Goal: Navigation & Orientation: Find specific page/section

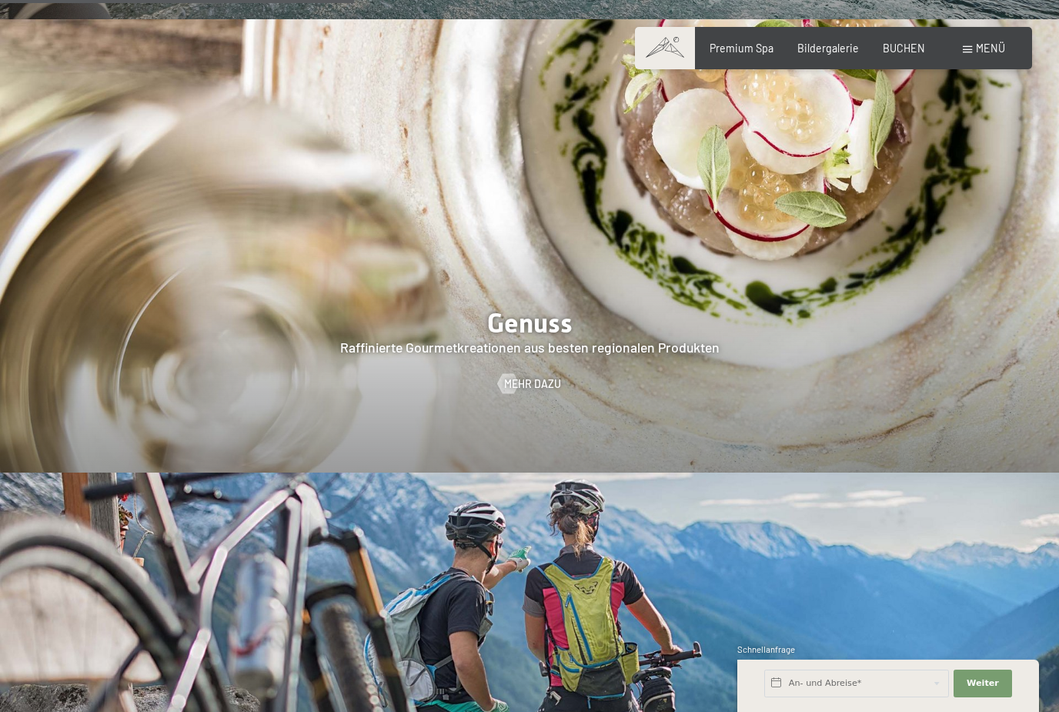
scroll to position [2375, 0]
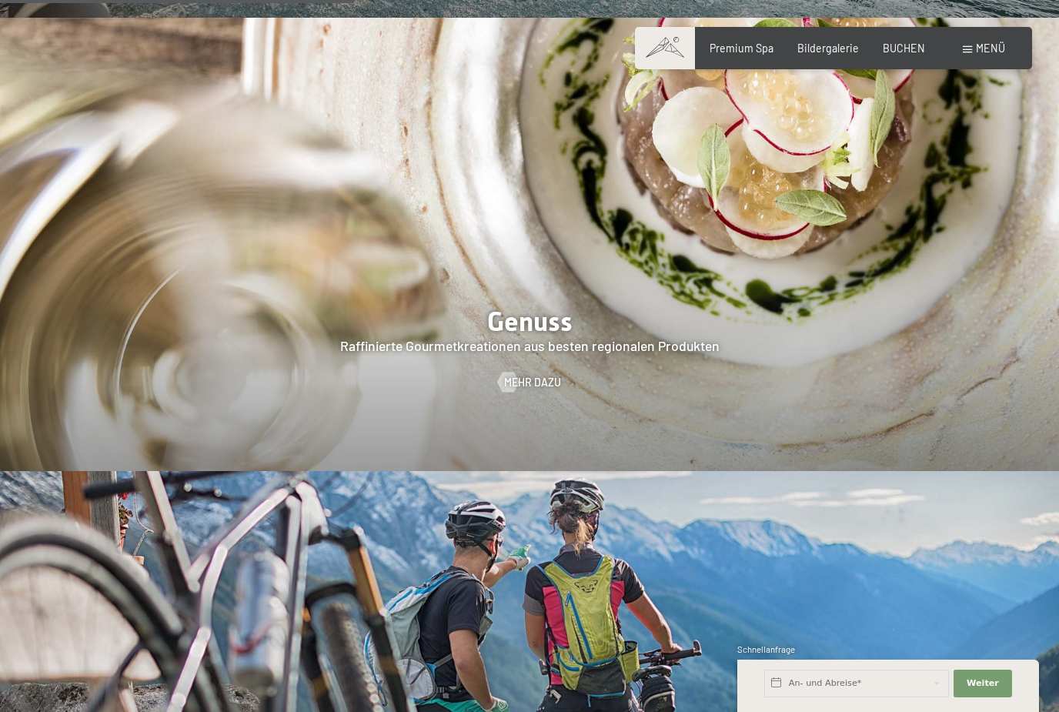
click at [542, 375] on span "Mehr dazu" at bounding box center [532, 382] width 57 height 15
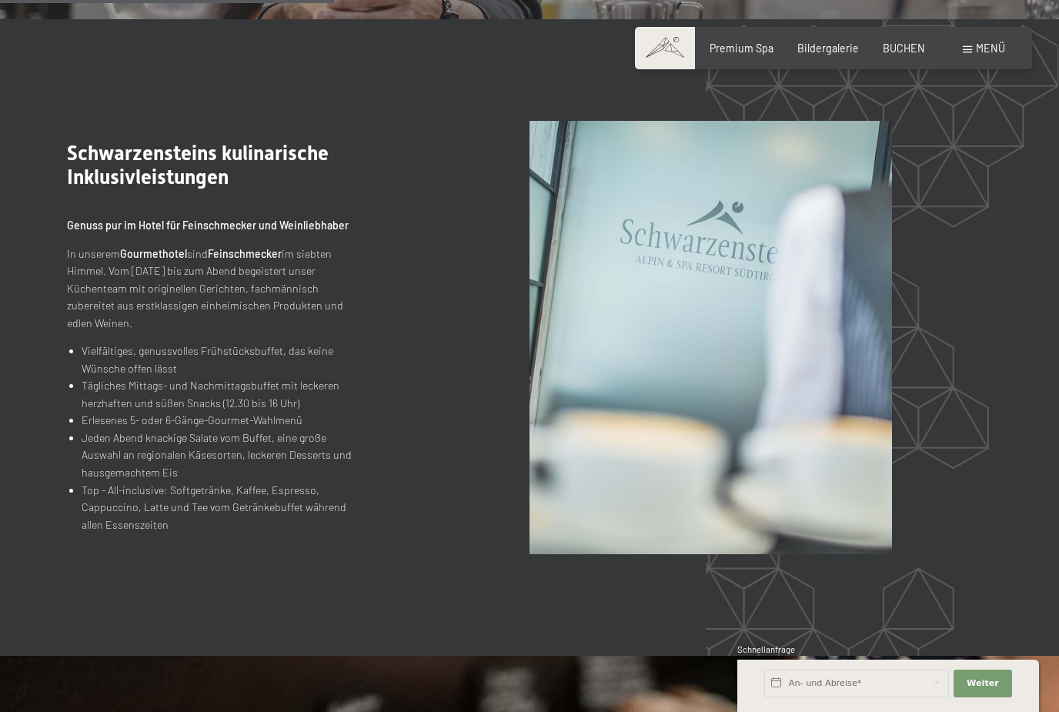
scroll to position [1575, 0]
click at [839, 44] on span "Bildergalerie" at bounding box center [828, 48] width 62 height 13
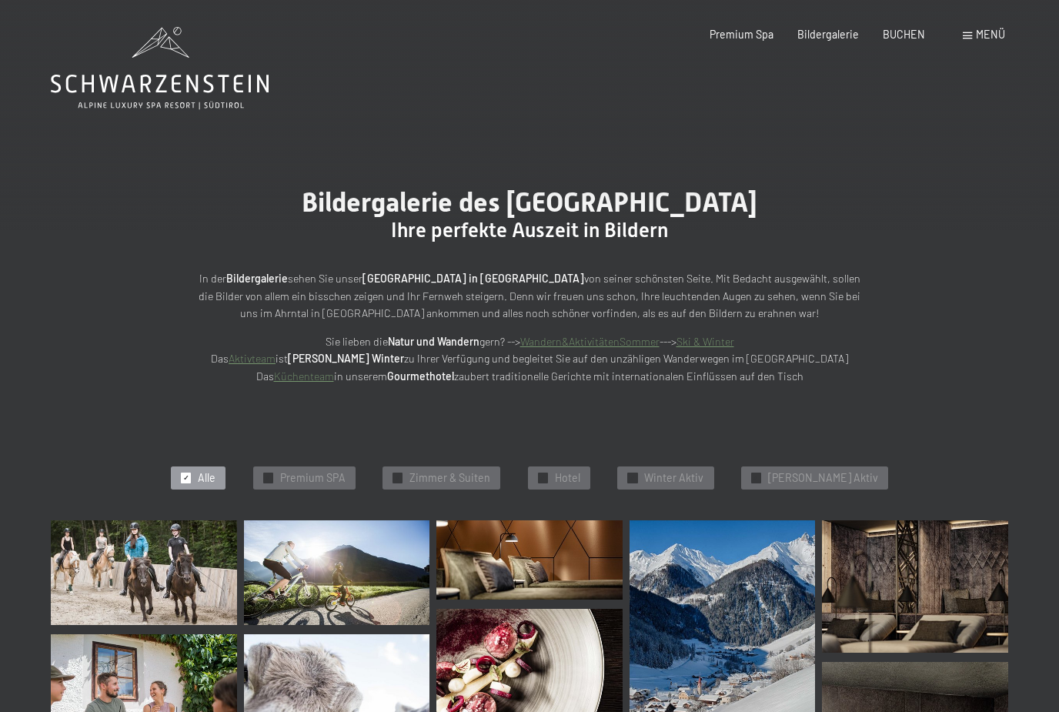
click at [758, 33] on span "Premium Spa" at bounding box center [741, 34] width 64 height 13
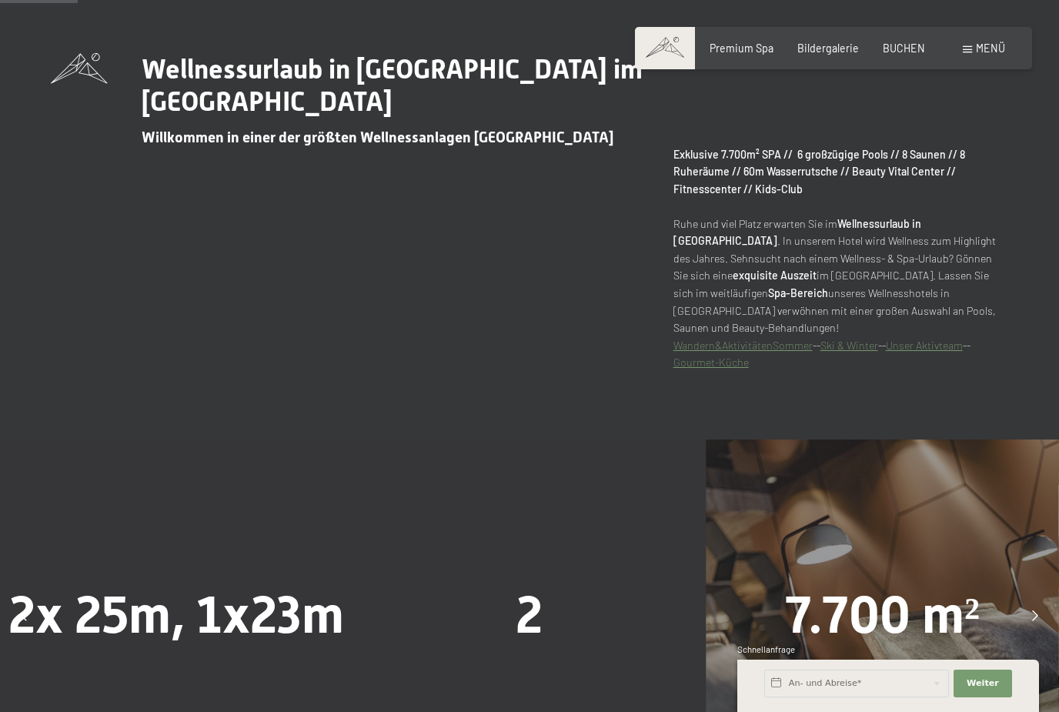
scroll to position [725, 0]
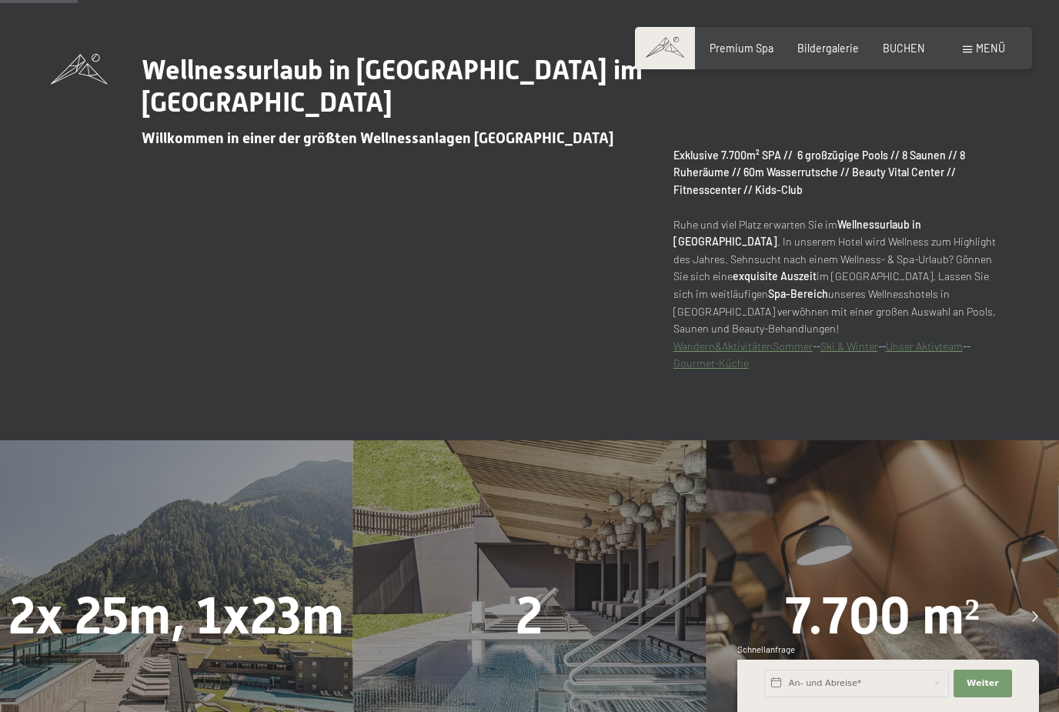
click at [839, 45] on span "Bildergalerie" at bounding box center [828, 48] width 62 height 13
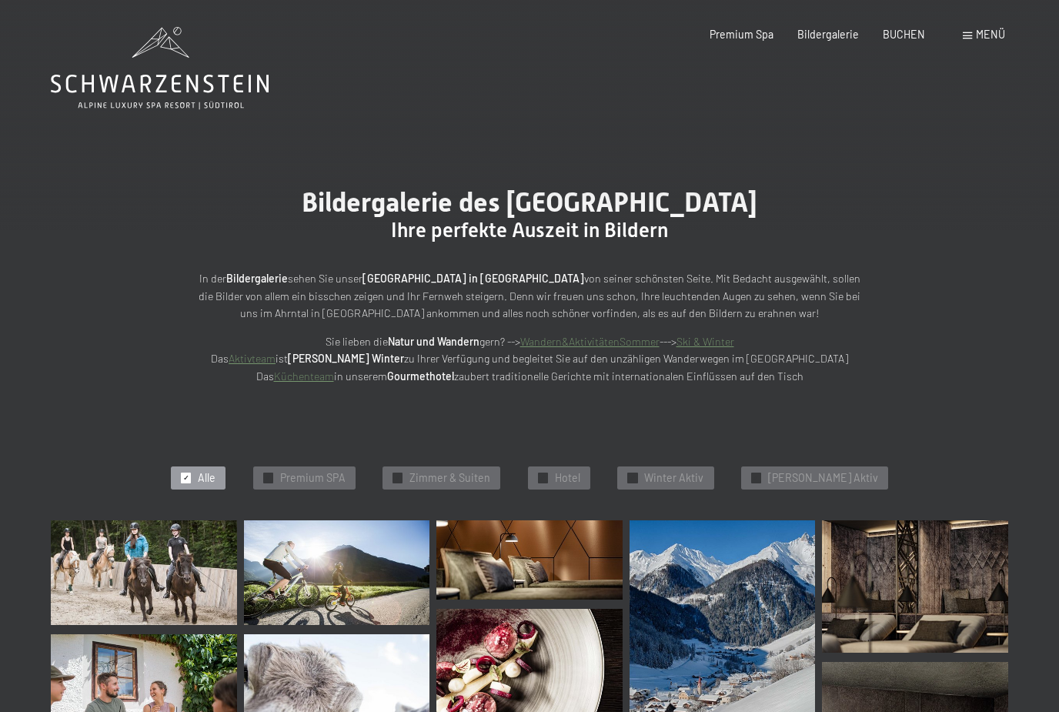
click at [490, 470] on span "Zimmer & Suiten" at bounding box center [449, 477] width 81 height 15
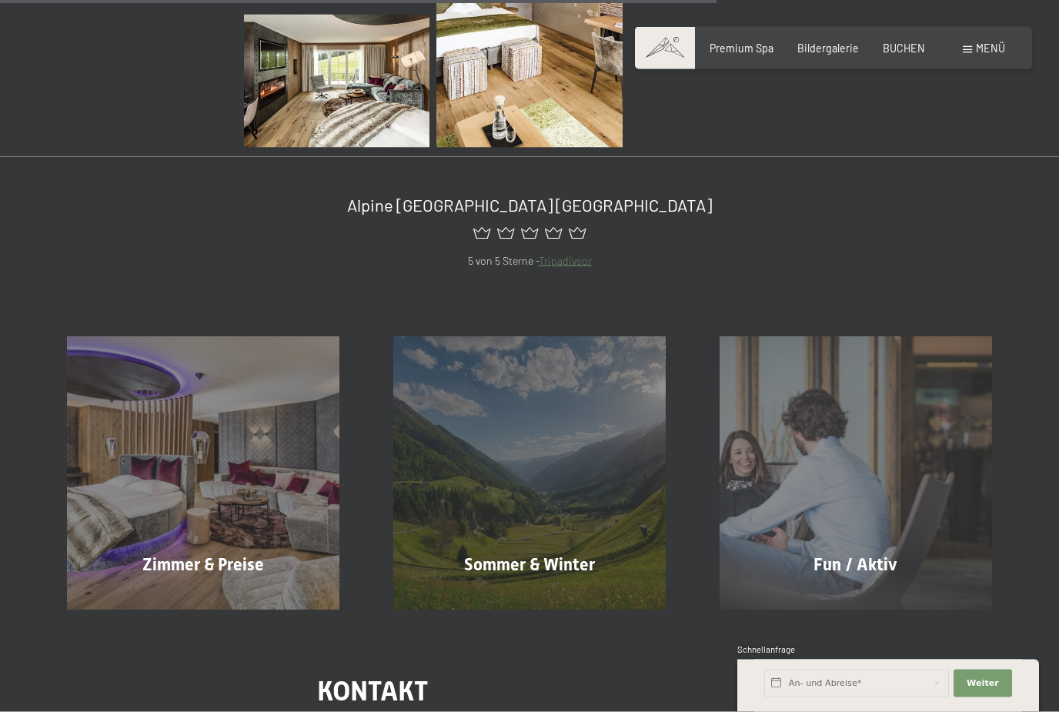
scroll to position [1024, 0]
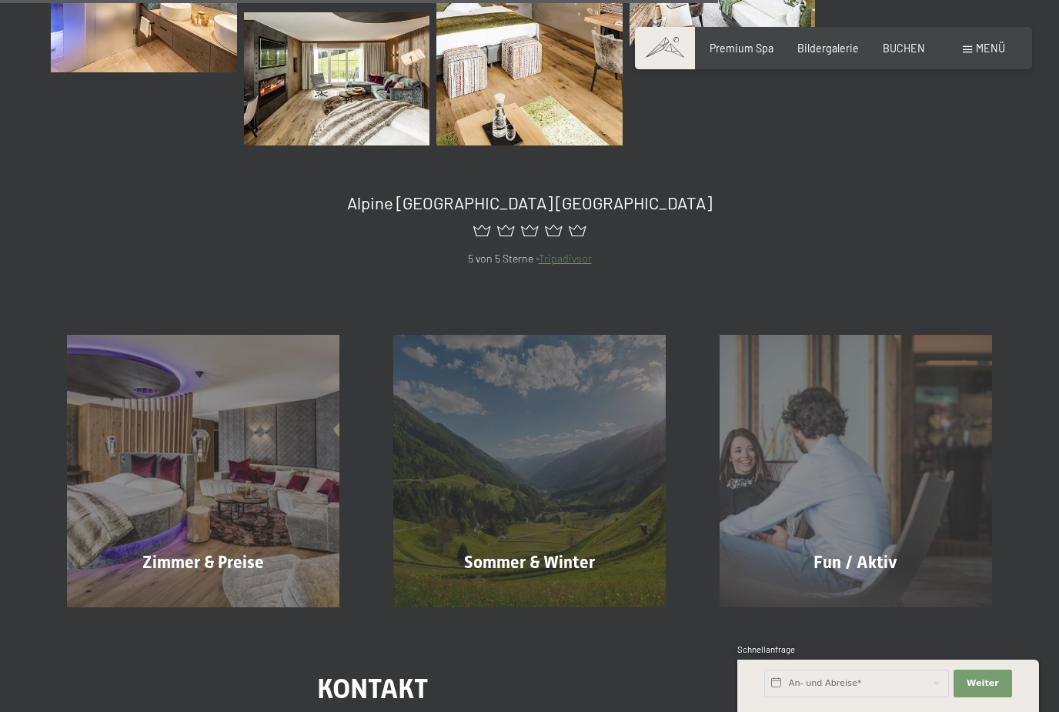
click at [215, 592] on span "Mehr erfahren" at bounding box center [206, 599] width 82 height 15
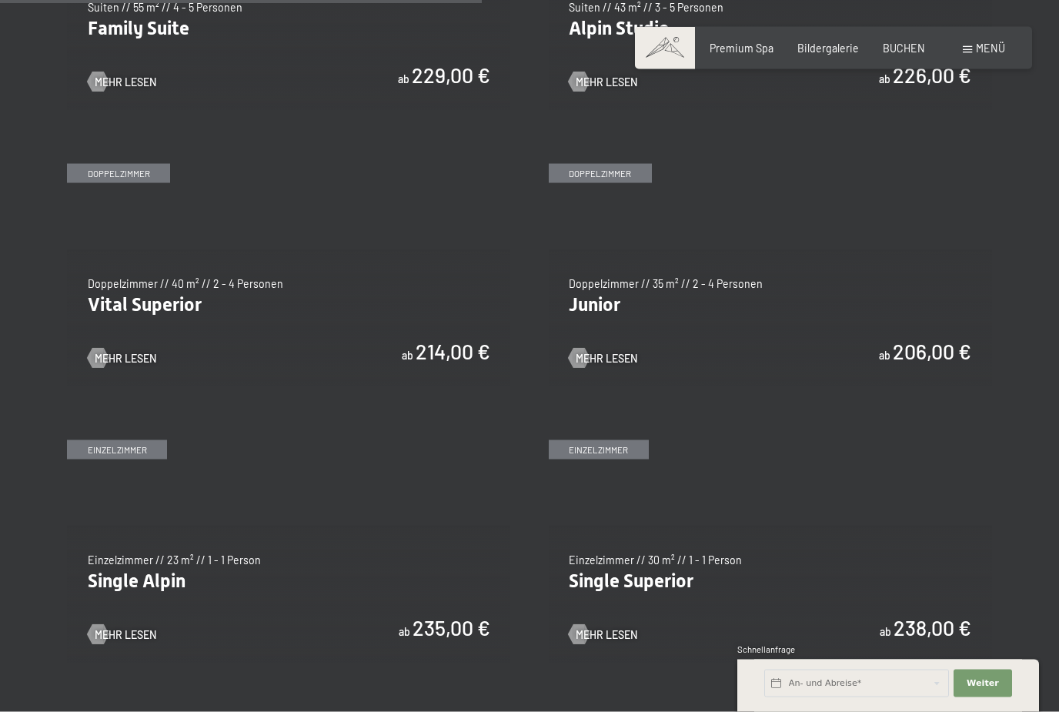
scroll to position [1869, 0]
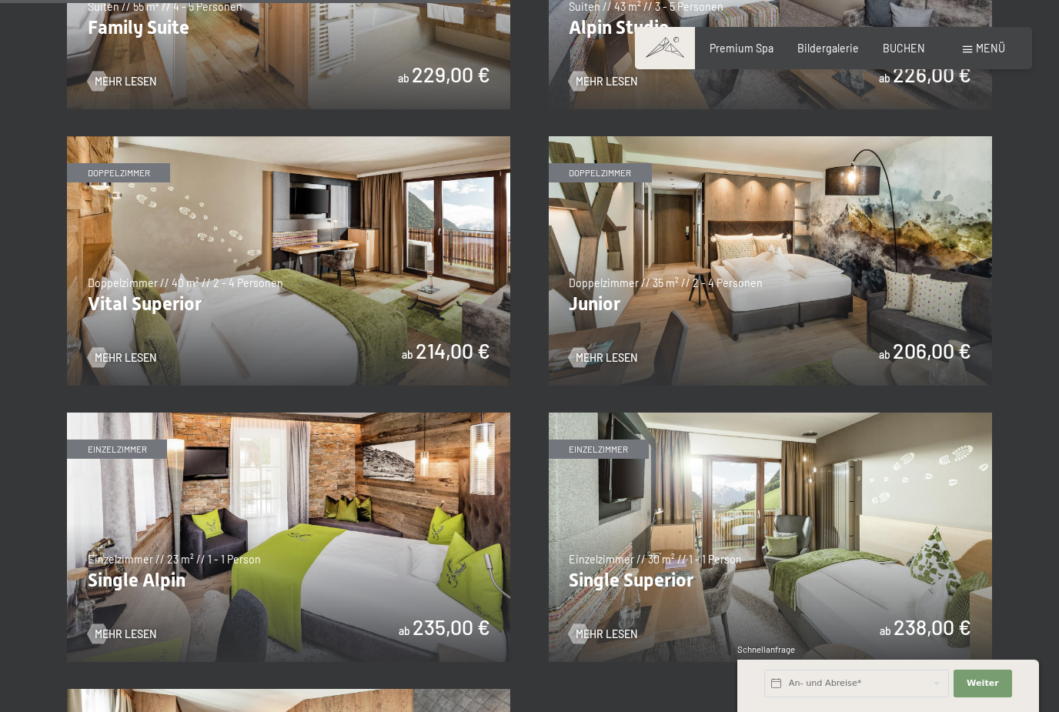
click at [627, 350] on span "Mehr Lesen" at bounding box center [606, 357] width 62 height 15
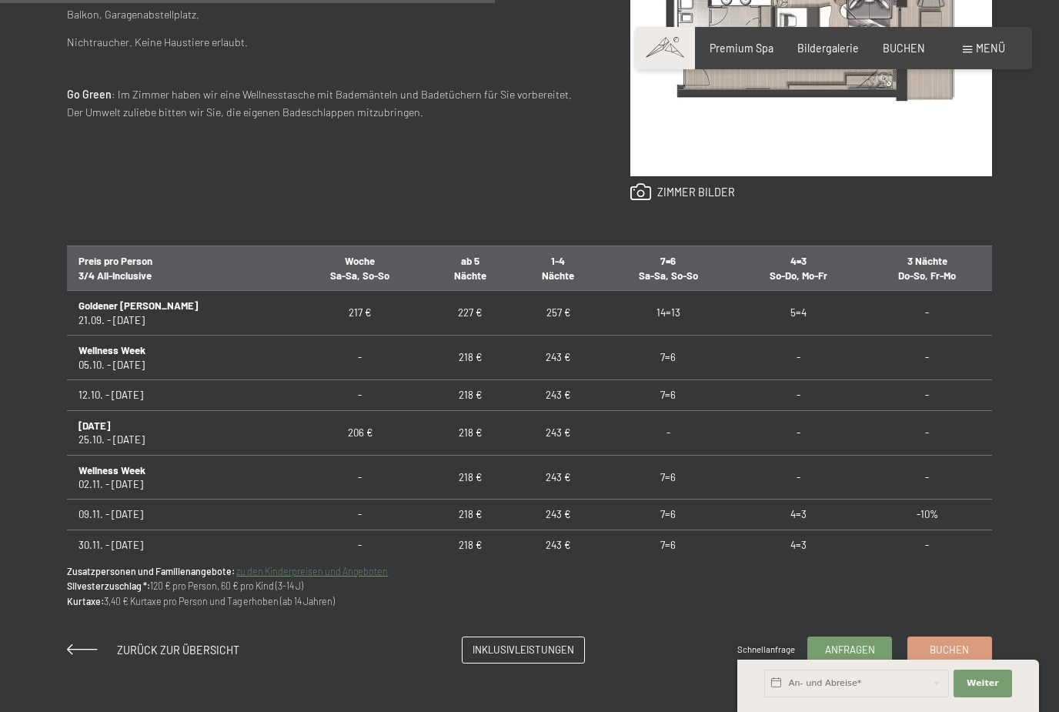
scroll to position [807, 0]
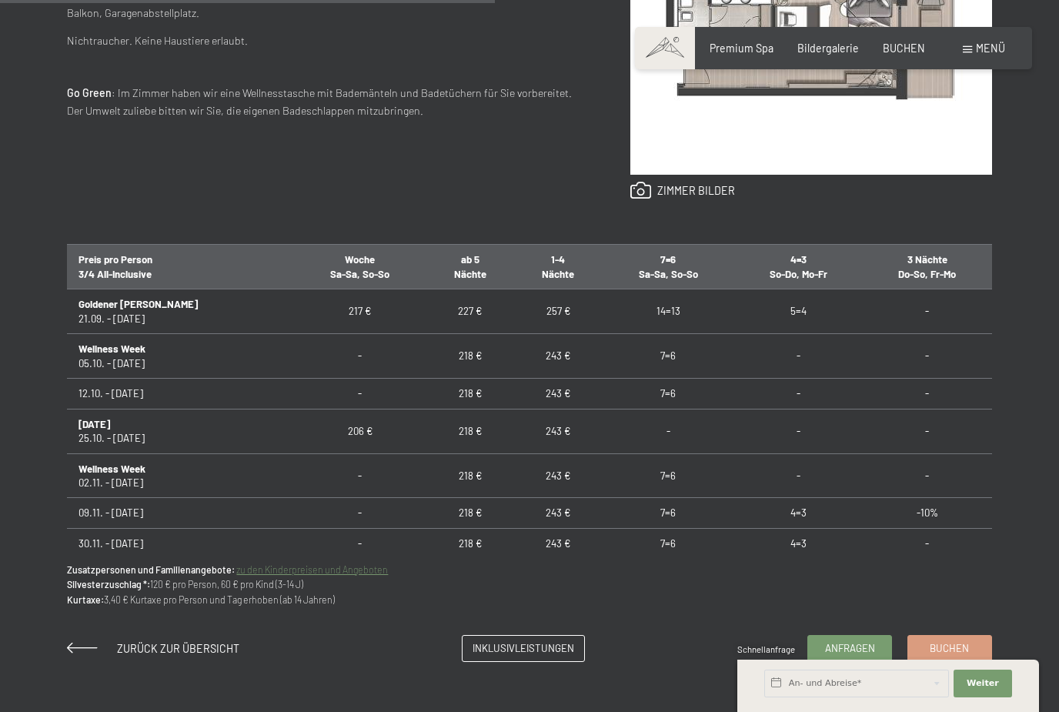
click at [546, 655] on span "Inklusivleistungen" at bounding box center [523, 648] width 102 height 14
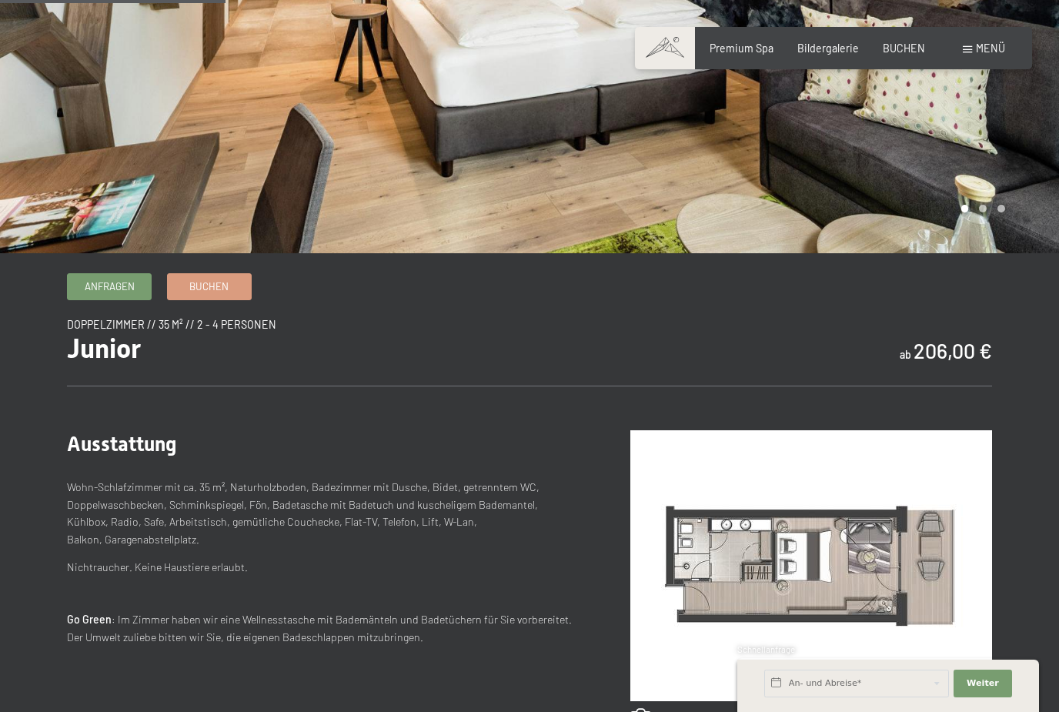
scroll to position [0, 0]
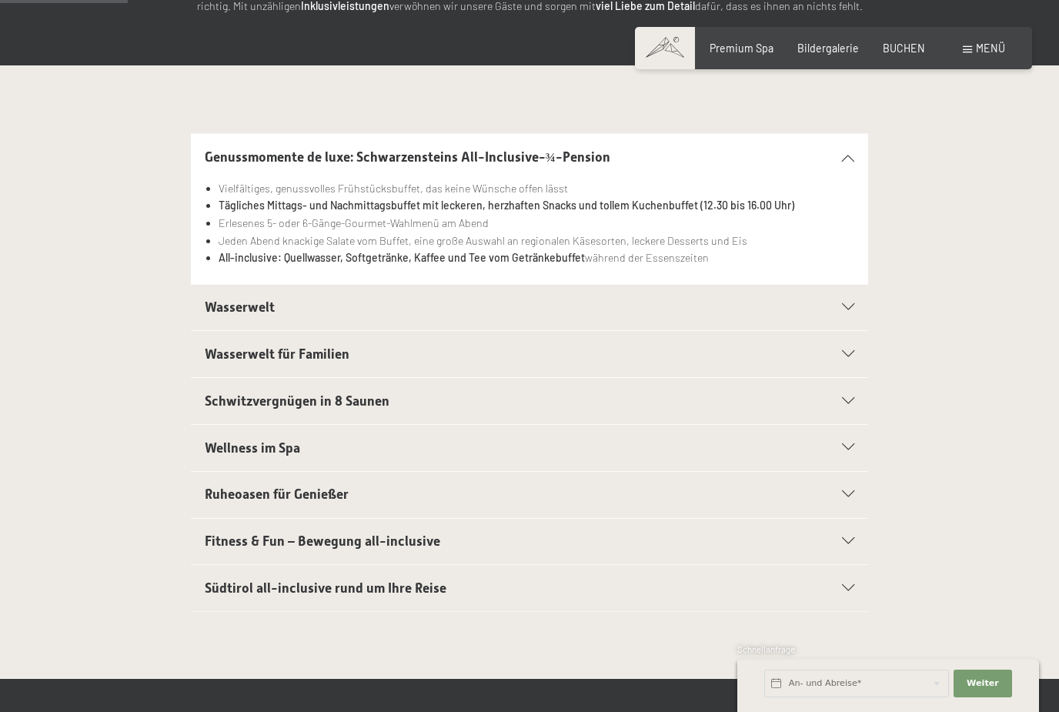
scroll to position [289, 0]
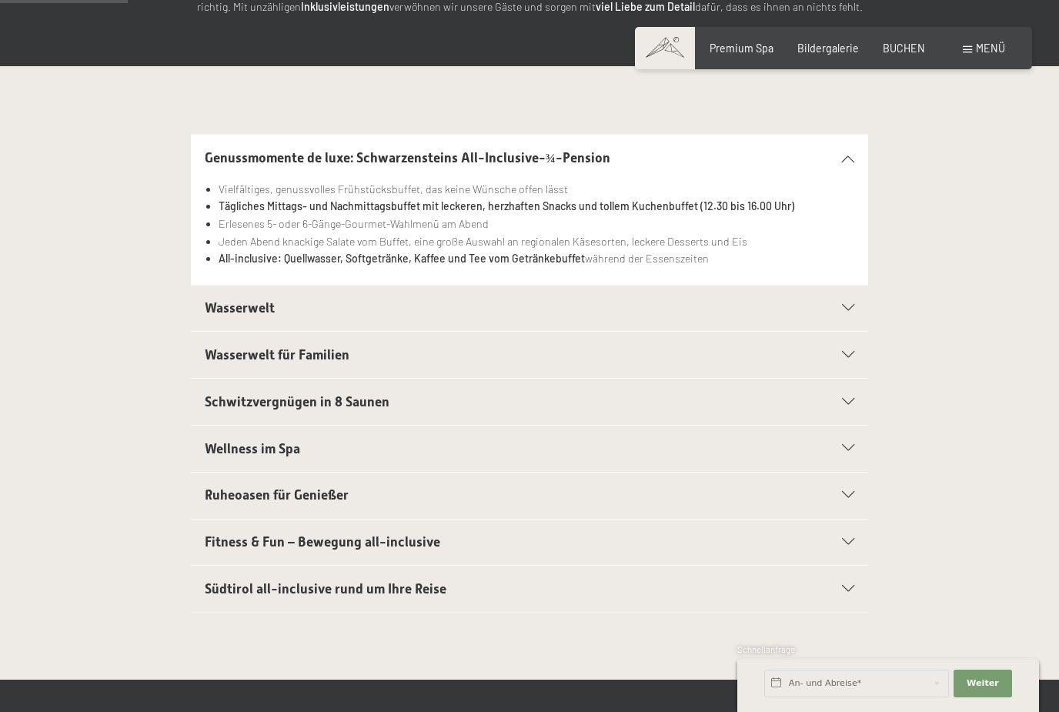
click at [840, 305] on div at bounding box center [839, 308] width 29 height 7
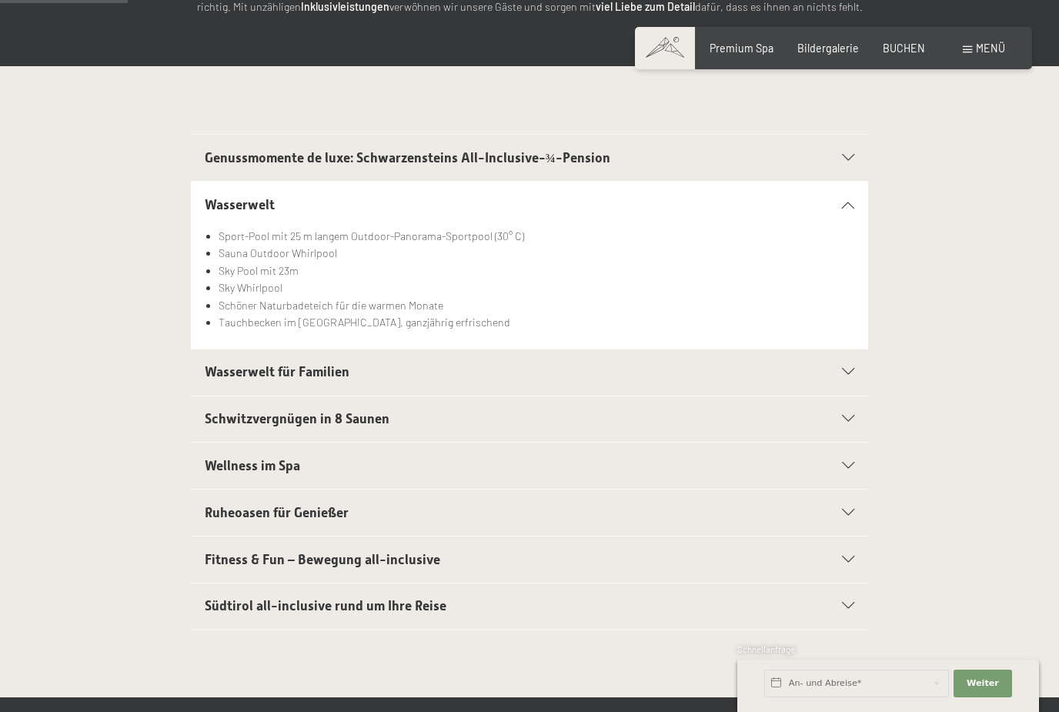
click at [841, 370] on div at bounding box center [839, 372] width 29 height 7
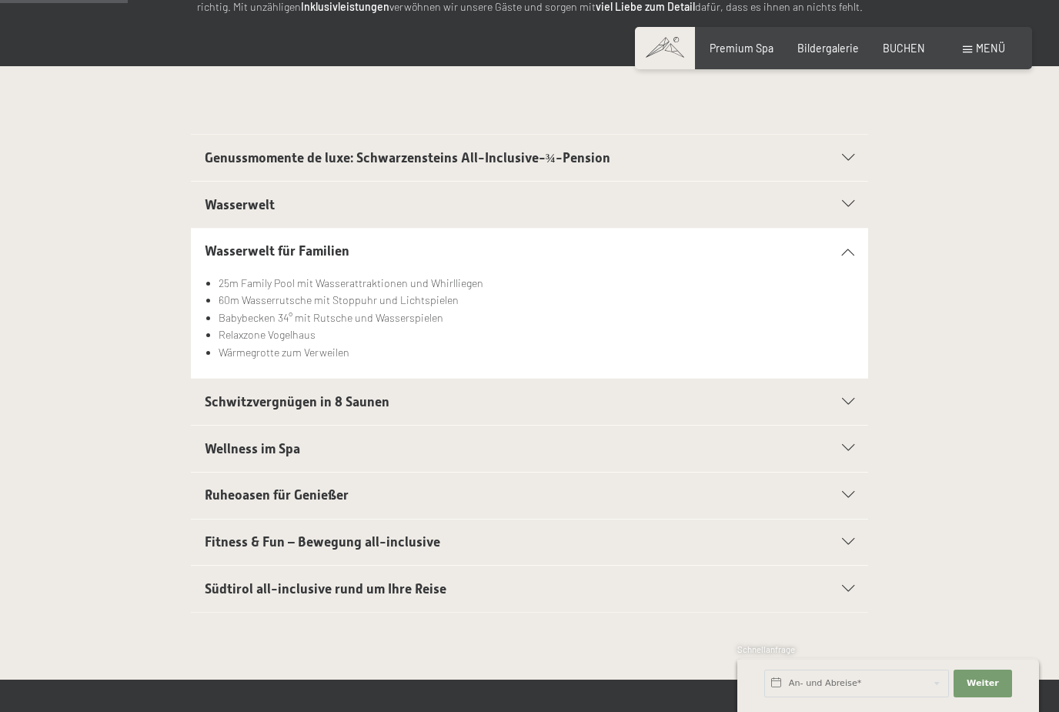
click at [846, 399] on icon at bounding box center [848, 402] width 12 height 7
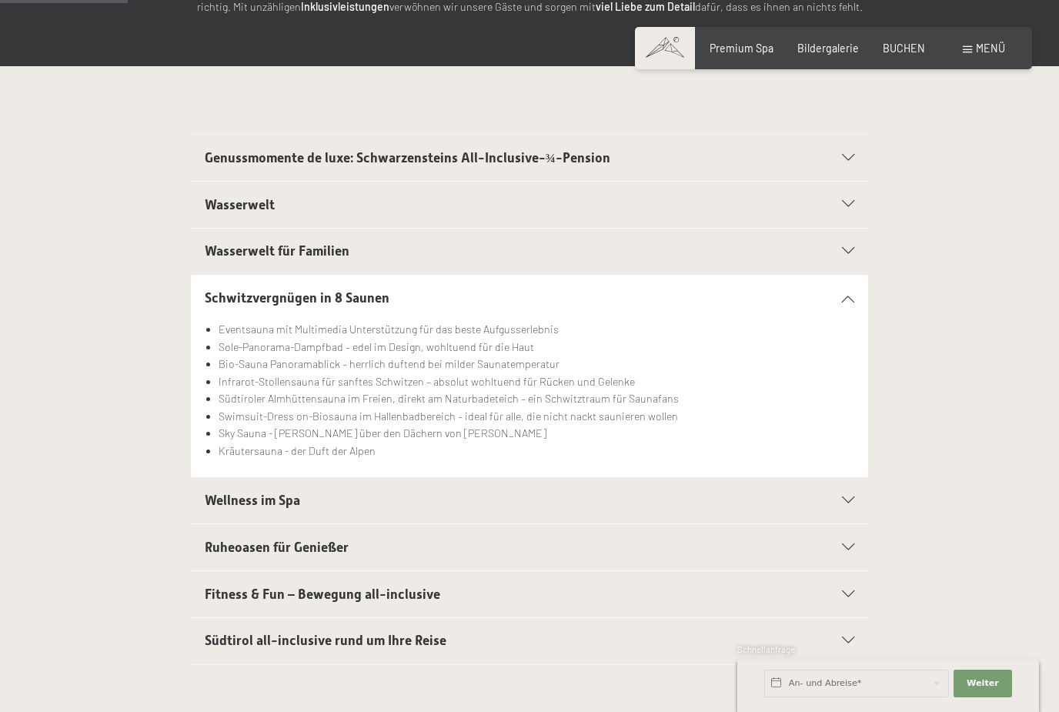
click at [849, 582] on div "Fitness & Fun – Bewegung all-inclusive" at bounding box center [530, 594] width 650 height 46
